Goal: Information Seeking & Learning: Find specific fact

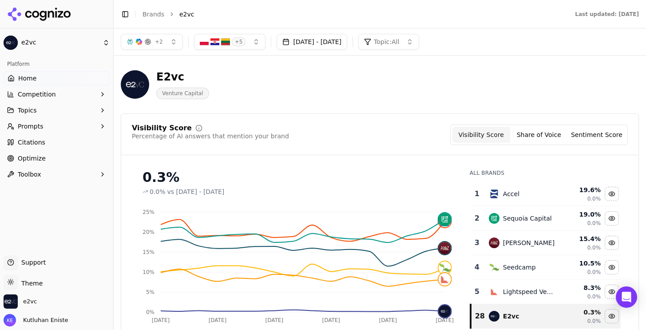
click at [242, 41] on span "+ 5" at bounding box center [239, 41] width 14 height 9
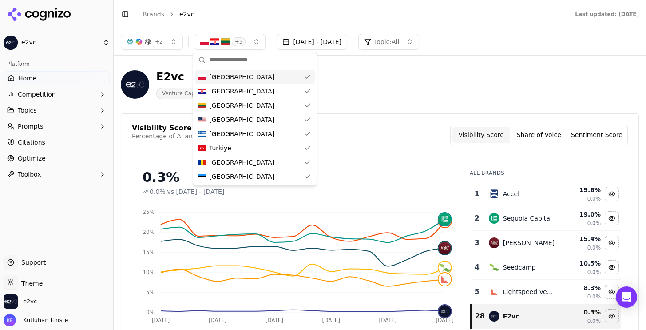
click at [230, 40] on div "+ 5" at bounding box center [223, 41] width 46 height 9
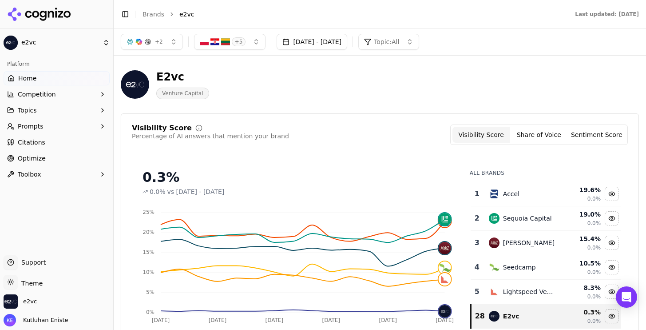
click at [160, 45] on span "+ 2" at bounding box center [159, 41] width 8 height 7
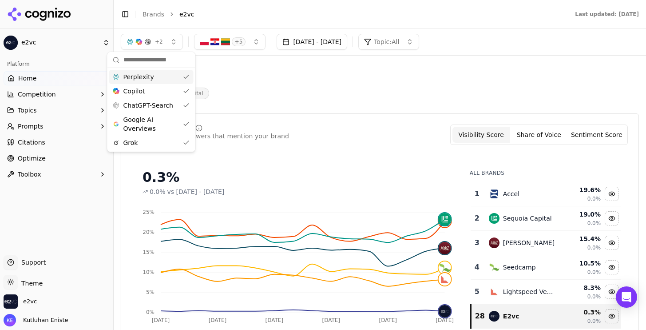
click at [162, 44] on button "+ 2" at bounding box center [152, 42] width 62 height 16
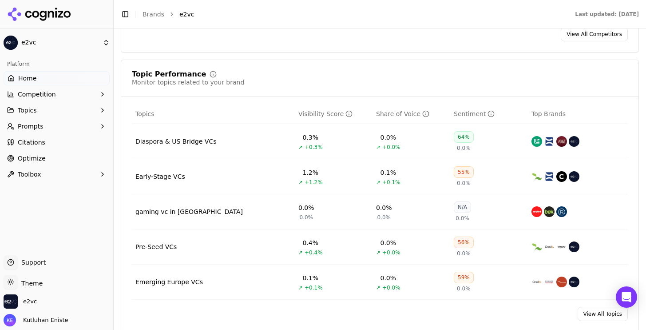
scroll to position [346, 0]
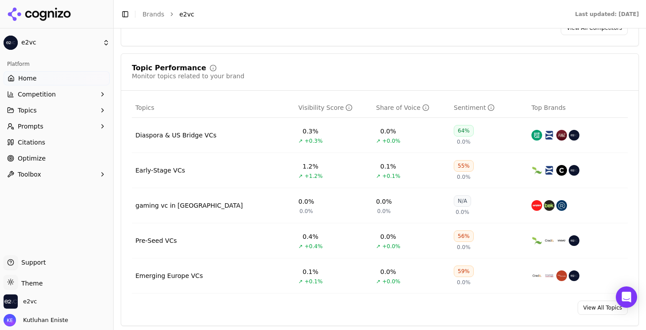
click at [76, 95] on button "Competition" at bounding box center [57, 94] width 106 height 14
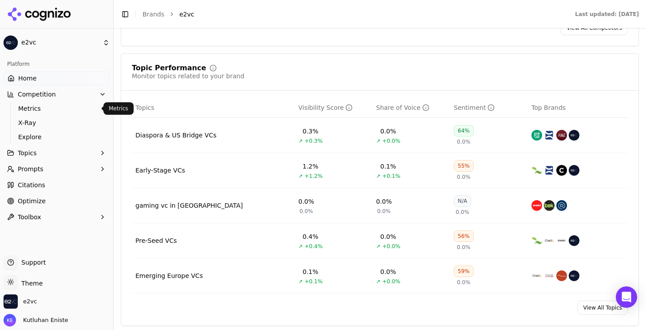
click at [76, 111] on span "Metrics" at bounding box center [56, 108] width 77 height 9
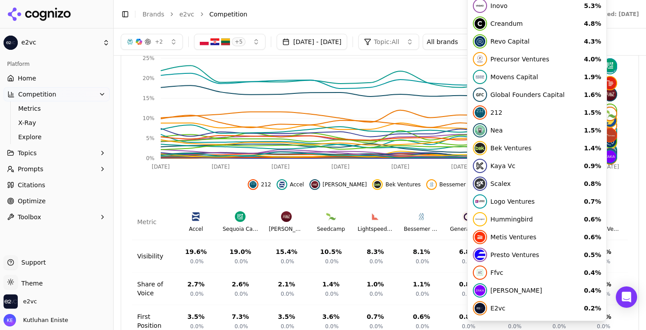
scroll to position [300, 0]
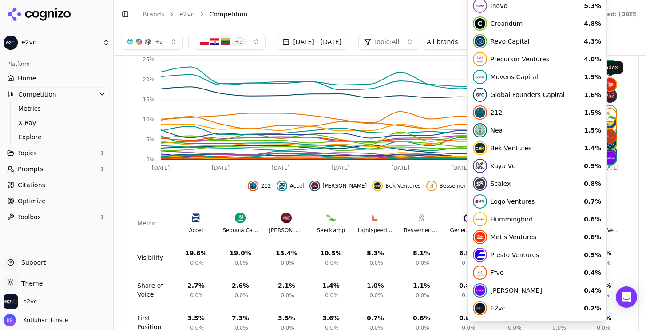
click at [610, 89] on img at bounding box center [610, 84] width 12 height 12
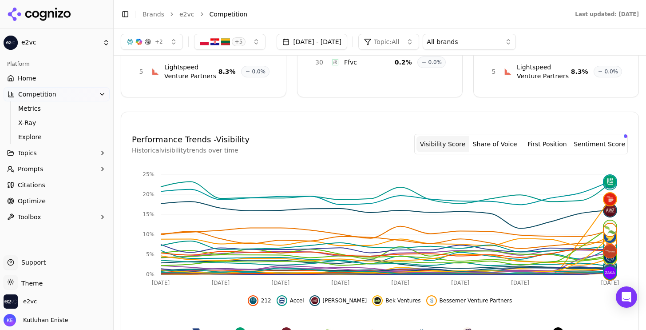
scroll to position [177, 0]
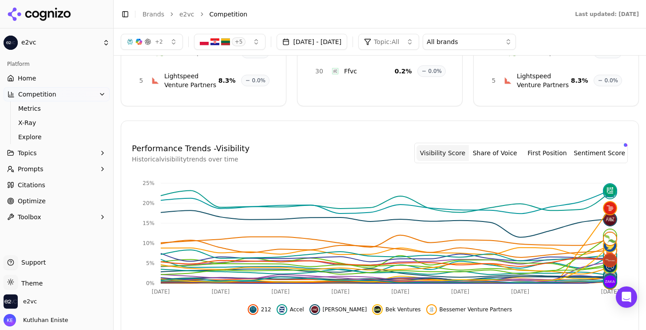
click at [512, 152] on button "Share of Voice" at bounding box center [495, 153] width 52 height 16
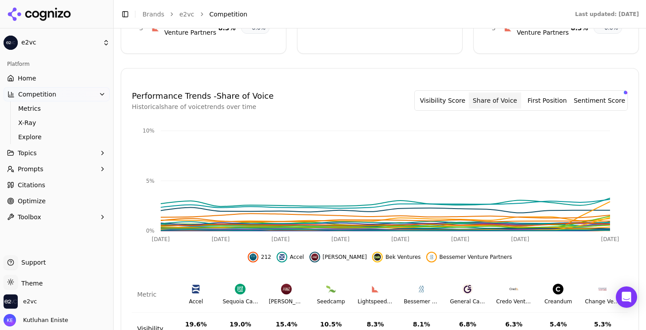
scroll to position [242, 0]
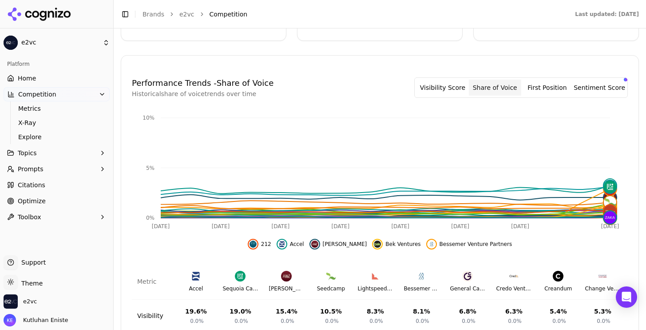
click at [561, 91] on button "First Position" at bounding box center [547, 88] width 52 height 16
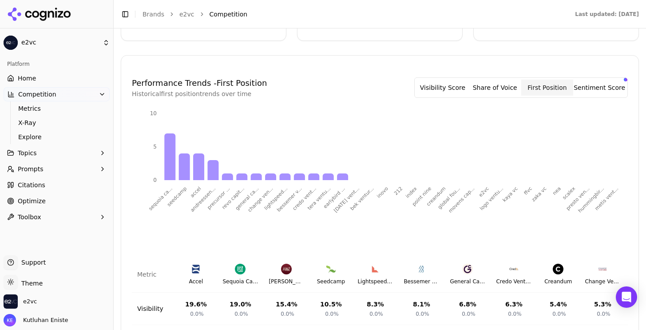
click at [601, 91] on button "Sentiment Score" at bounding box center [599, 88] width 52 height 16
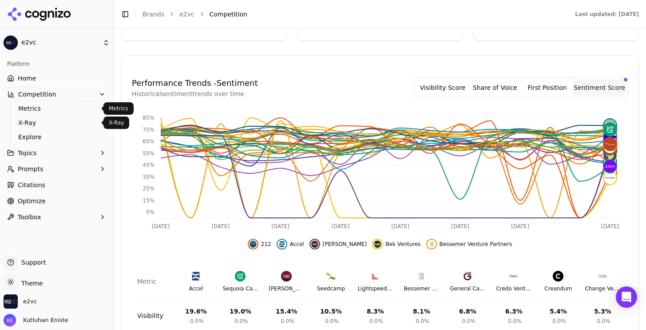
click at [48, 120] on span "X-Ray" at bounding box center [56, 122] width 77 height 9
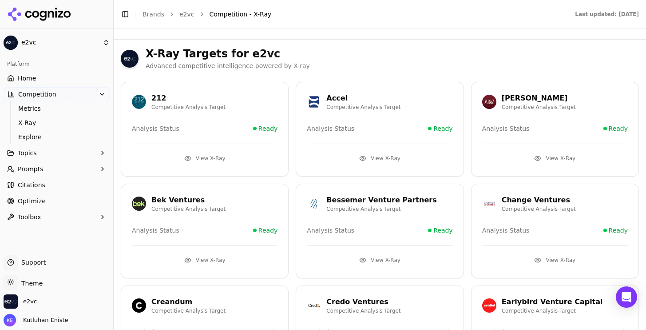
click at [203, 159] on button "View X-Ray" at bounding box center [205, 158] width 146 height 14
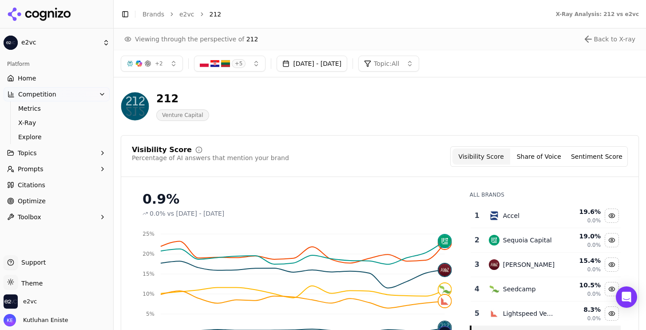
click at [43, 157] on button "Topics" at bounding box center [57, 153] width 106 height 14
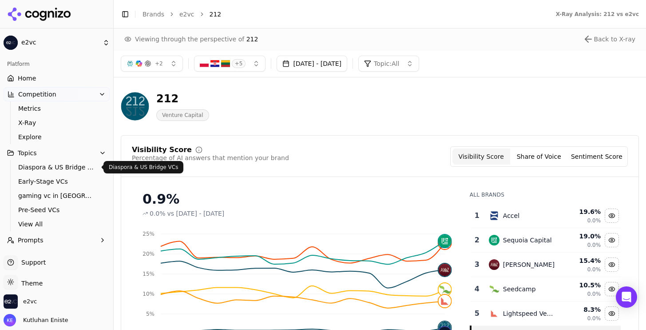
click at [50, 171] on span "Diaspora & US Bridge VCs" at bounding box center [56, 167] width 77 height 9
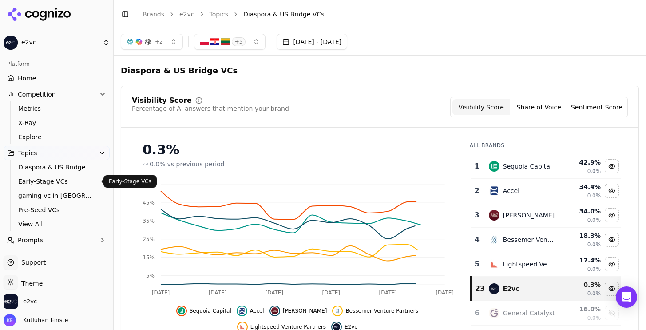
click at [57, 180] on span "Early-Stage VCs" at bounding box center [56, 181] width 77 height 9
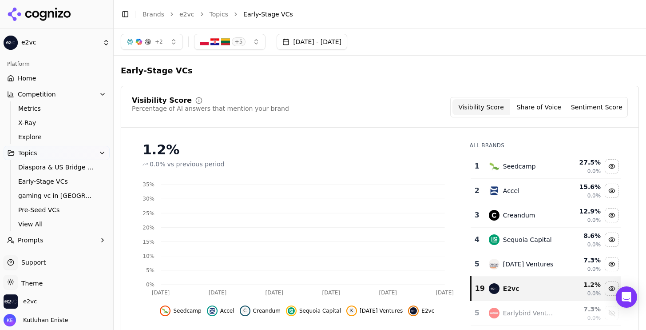
click at [65, 238] on button "Prompts" at bounding box center [57, 240] width 106 height 14
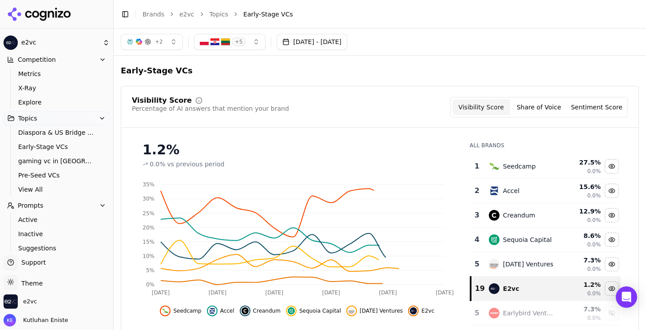
scroll to position [71, 0]
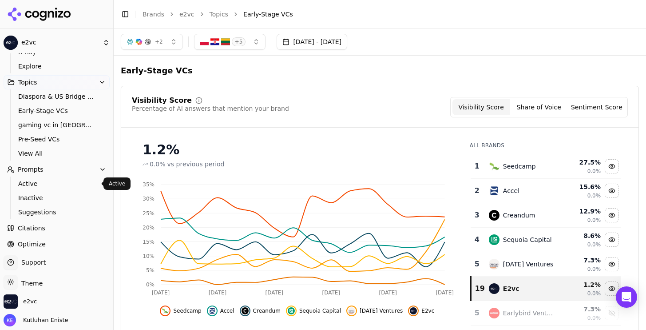
click at [50, 186] on span "Active" at bounding box center [56, 183] width 77 height 9
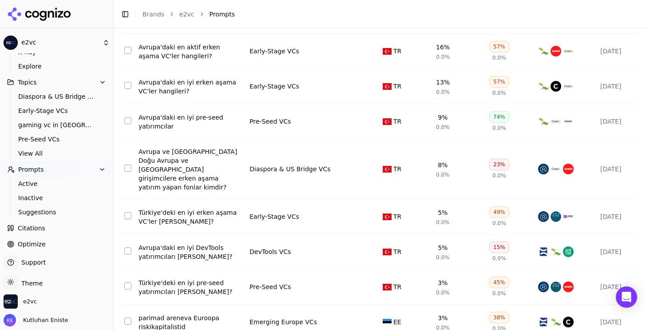
scroll to position [156, 0]
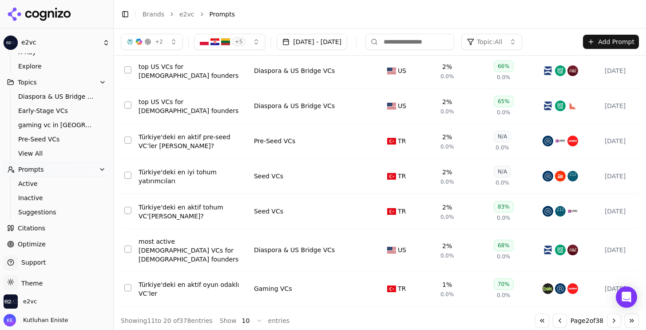
click at [617, 315] on button "Go to next page" at bounding box center [614, 320] width 14 height 14
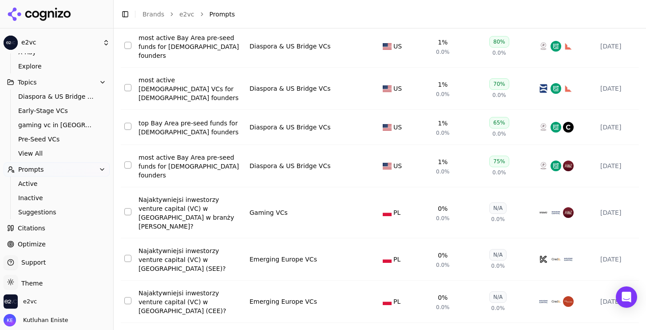
click at [617, 315] on table "↕ Prompt ↕ Topic ↕ Region ↕ Visibility ↕ Sentiment ↕ Competitors ↕ Last Run mos…" at bounding box center [383, 143] width 525 height 444
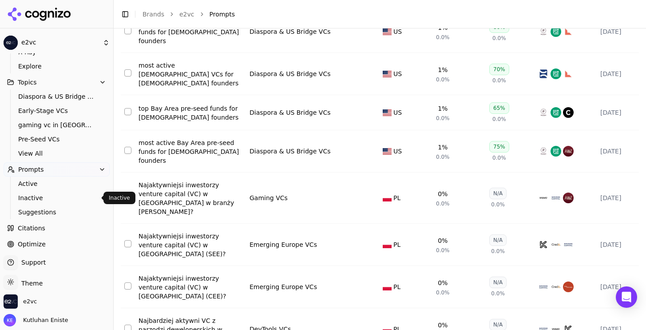
click at [51, 196] on span "Inactive" at bounding box center [56, 197] width 77 height 9
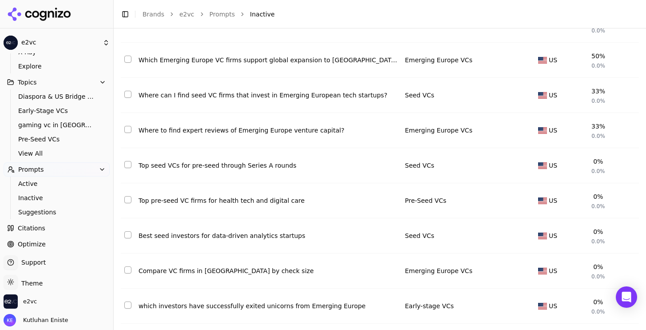
scroll to position [149, 0]
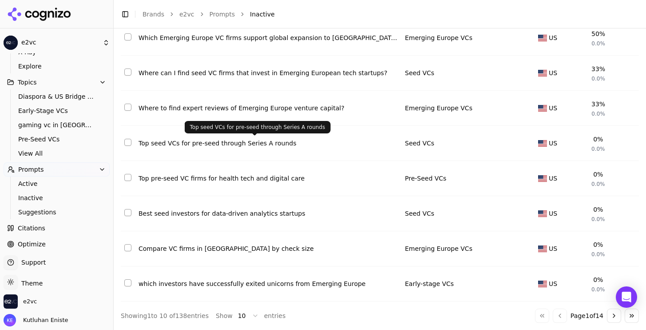
click at [242, 139] on div "Top seed VCs for pre-seed through Series A rounds" at bounding box center [268, 143] width 259 height 9
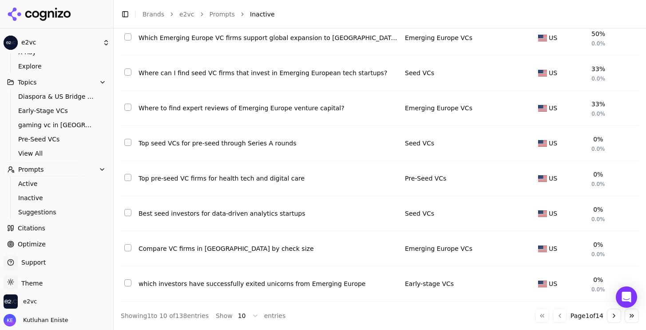
click at [127, 142] on button "Select row 6" at bounding box center [127, 142] width 7 height 7
click at [128, 142] on button "Select row 6" at bounding box center [127, 142] width 7 height 7
click at [38, 208] on span "Suggestions" at bounding box center [56, 211] width 77 height 9
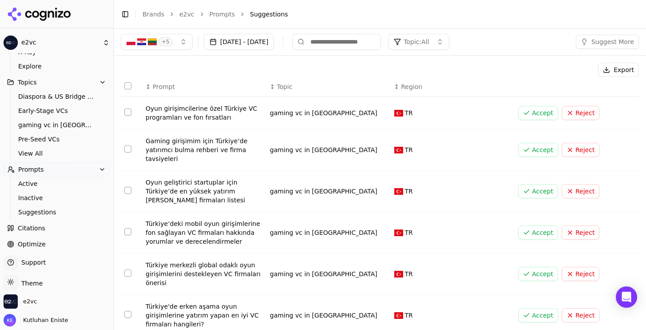
scroll to position [173, 0]
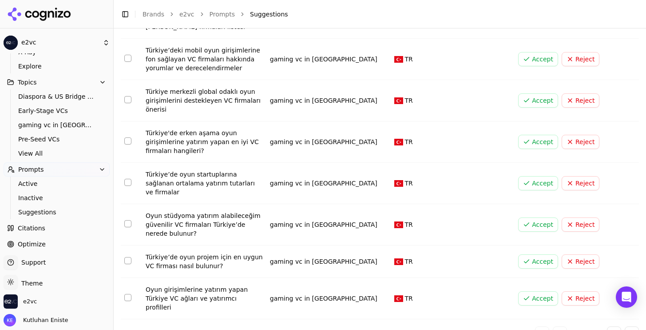
click at [60, 227] on link "Citations" at bounding box center [57, 228] width 106 height 14
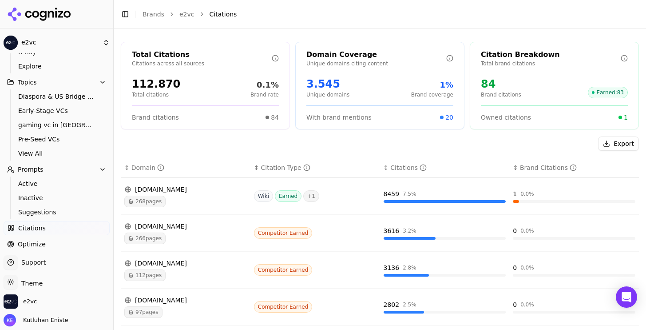
scroll to position [76, 0]
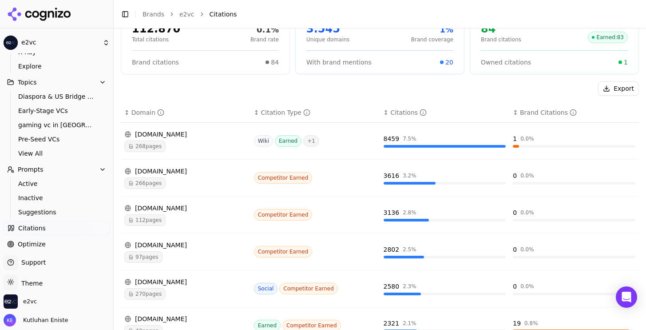
click at [147, 175] on div "[DOMAIN_NAME]" at bounding box center [185, 171] width 123 height 9
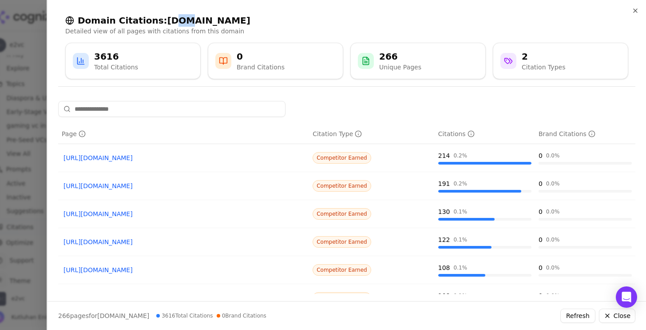
drag, startPoint x: 168, startPoint y: 18, endPoint x: 162, endPoint y: 18, distance: 5.8
click at [162, 18] on h2 "Domain Citations: [DOMAIN_NAME]" at bounding box center [346, 20] width 563 height 12
drag, startPoint x: 155, startPoint y: 20, endPoint x: 198, endPoint y: 21, distance: 43.5
click at [198, 21] on h2 "Domain Citations: [DOMAIN_NAME]" at bounding box center [346, 20] width 563 height 12
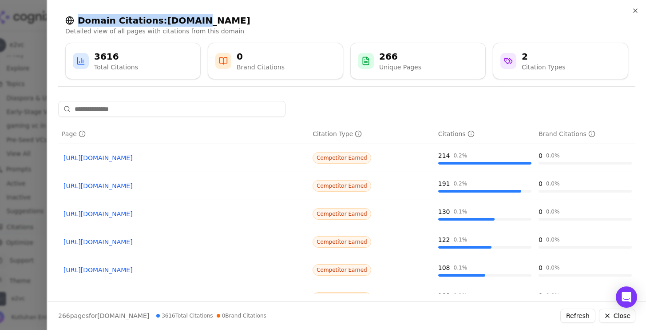
drag, startPoint x: 197, startPoint y: 21, endPoint x: 160, endPoint y: 21, distance: 36.9
click at [160, 21] on h2 "Domain Citations: [DOMAIN_NAME]" at bounding box center [346, 20] width 563 height 12
drag, startPoint x: 153, startPoint y: 22, endPoint x: 195, endPoint y: 23, distance: 42.2
click at [195, 23] on h2 "Domain Citations: [DOMAIN_NAME]" at bounding box center [346, 20] width 563 height 12
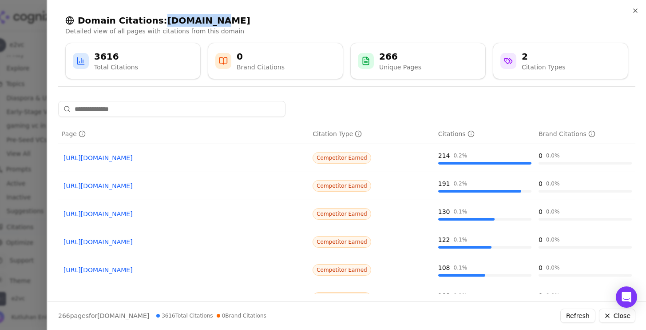
copy h2 "[DOMAIN_NAME]"
click at [637, 10] on icon "button" at bounding box center [635, 10] width 7 height 7
